Goal: Task Accomplishment & Management: Complete application form

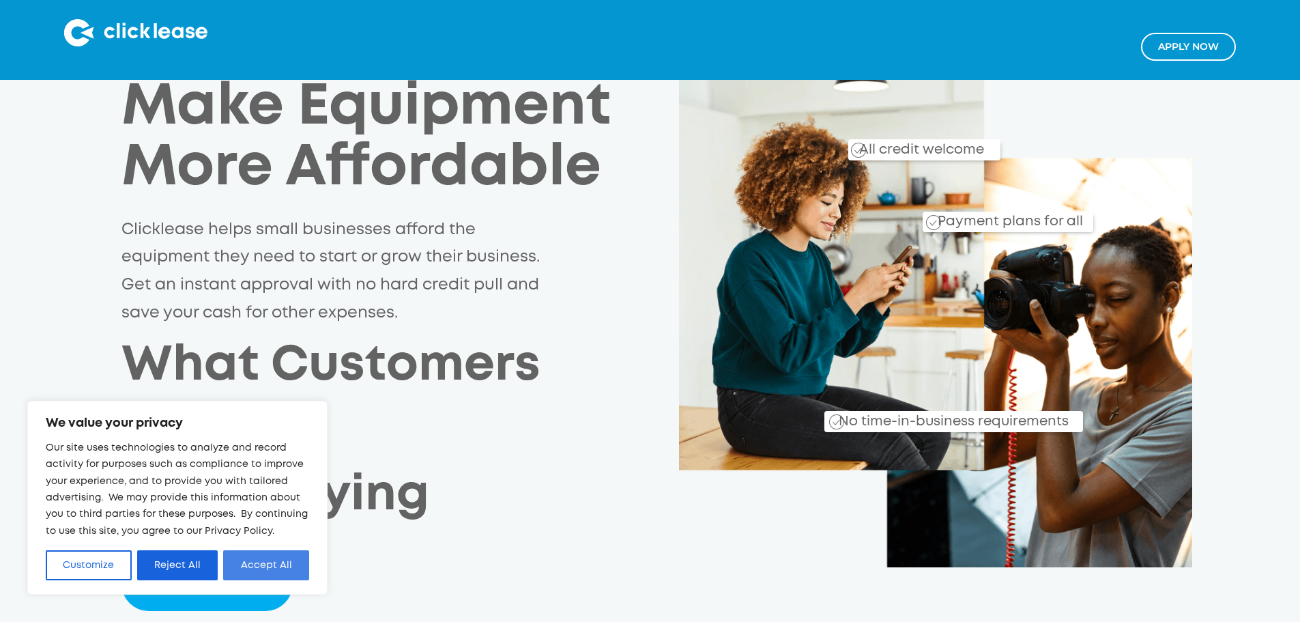
click at [283, 566] on button "Accept All" at bounding box center [266, 565] width 86 height 30
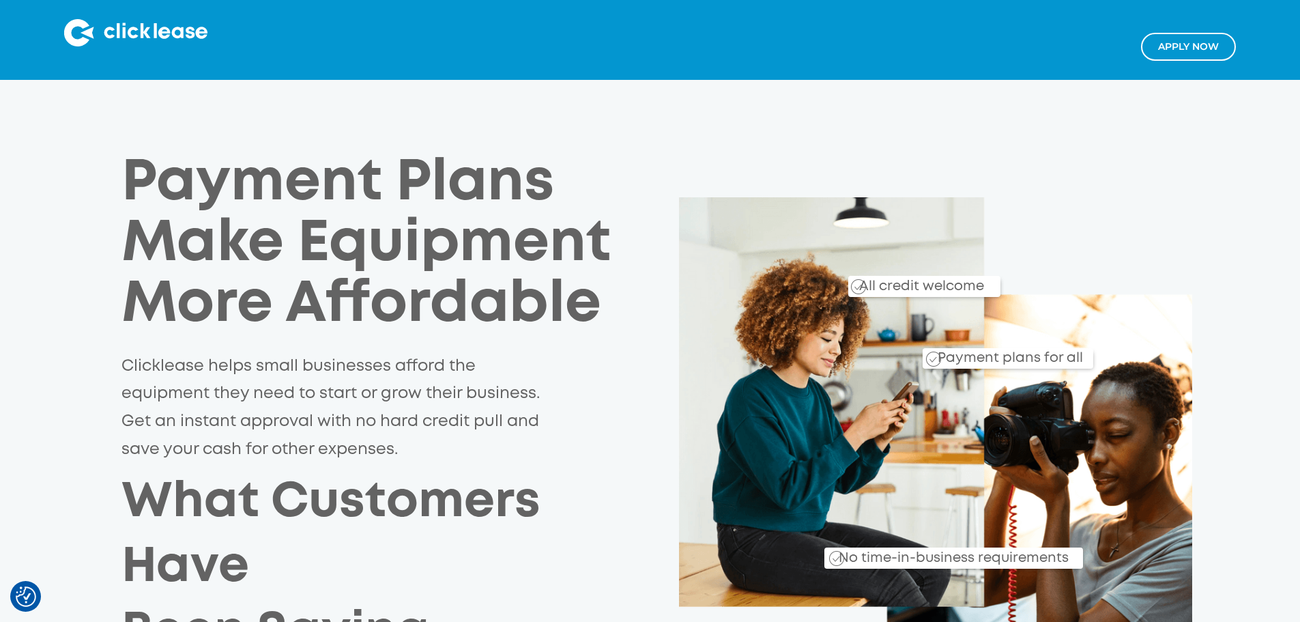
click at [136, 23] on img at bounding box center [135, 32] width 143 height 27
click at [95, 25] on img at bounding box center [135, 32] width 143 height 27
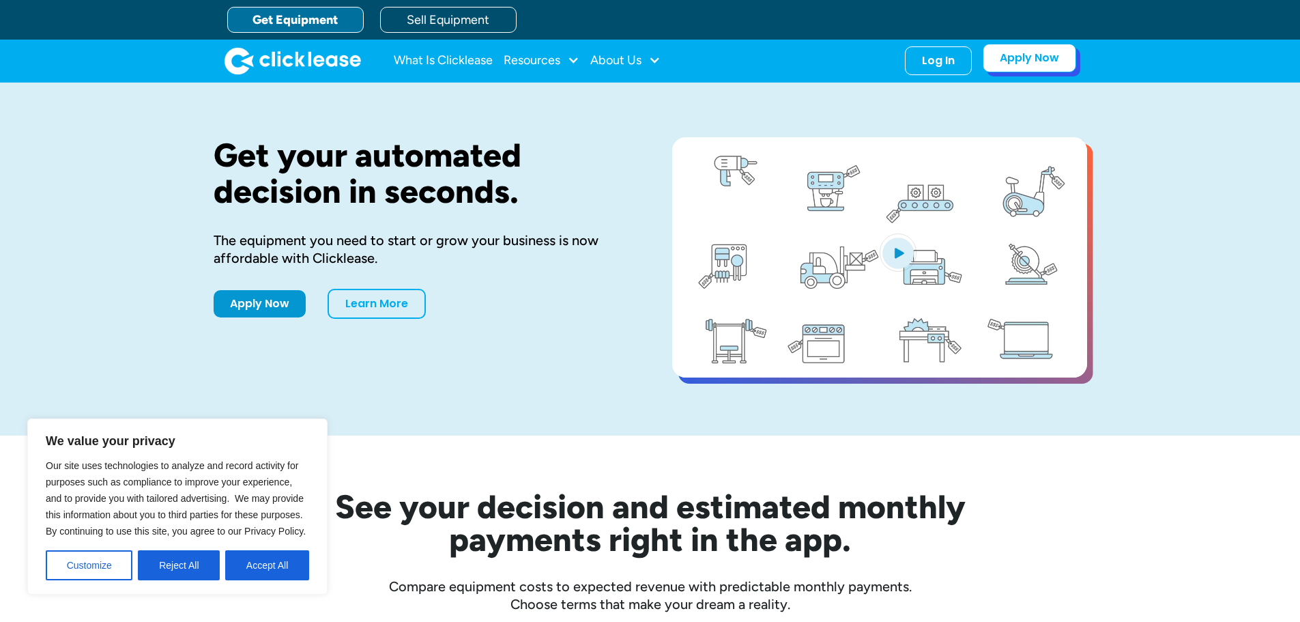
click at [1006, 61] on link "Apply Now" at bounding box center [1029, 58] width 93 height 29
